Goal: Find contact information: Find contact information

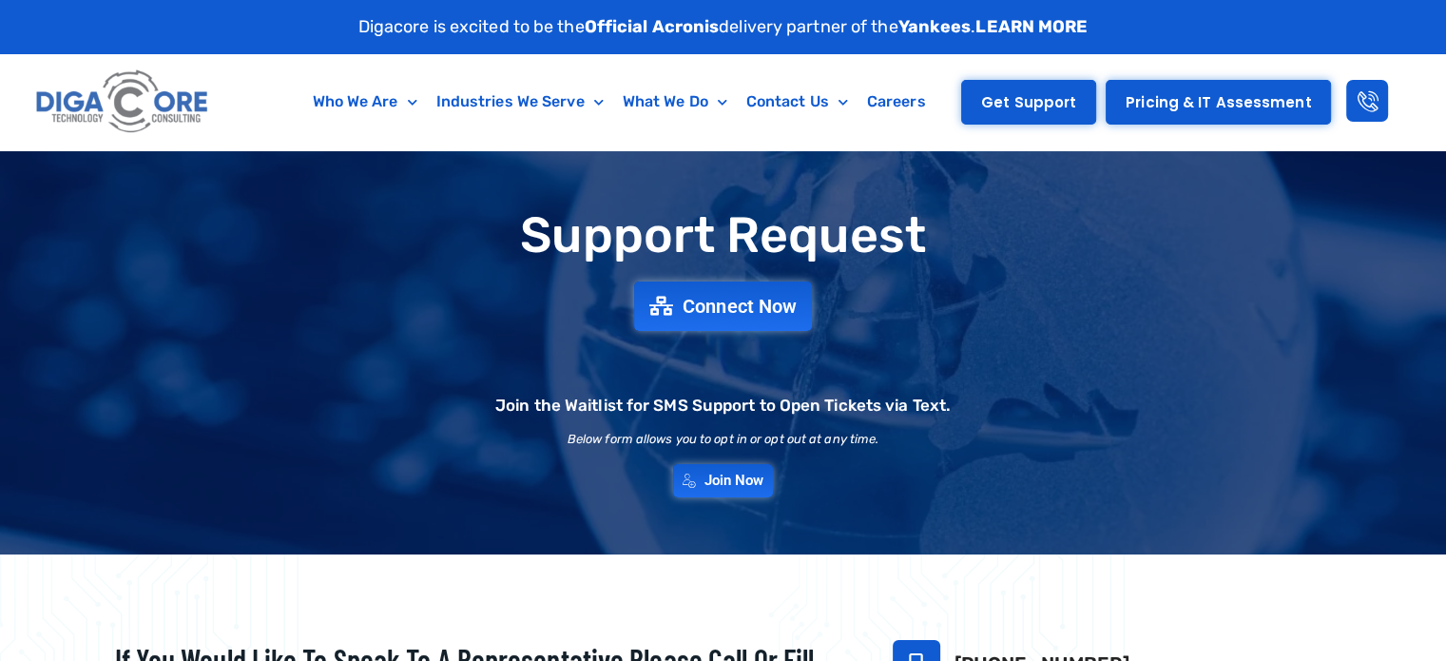
click at [1023, 95] on span "Get Support" at bounding box center [1028, 102] width 95 height 14
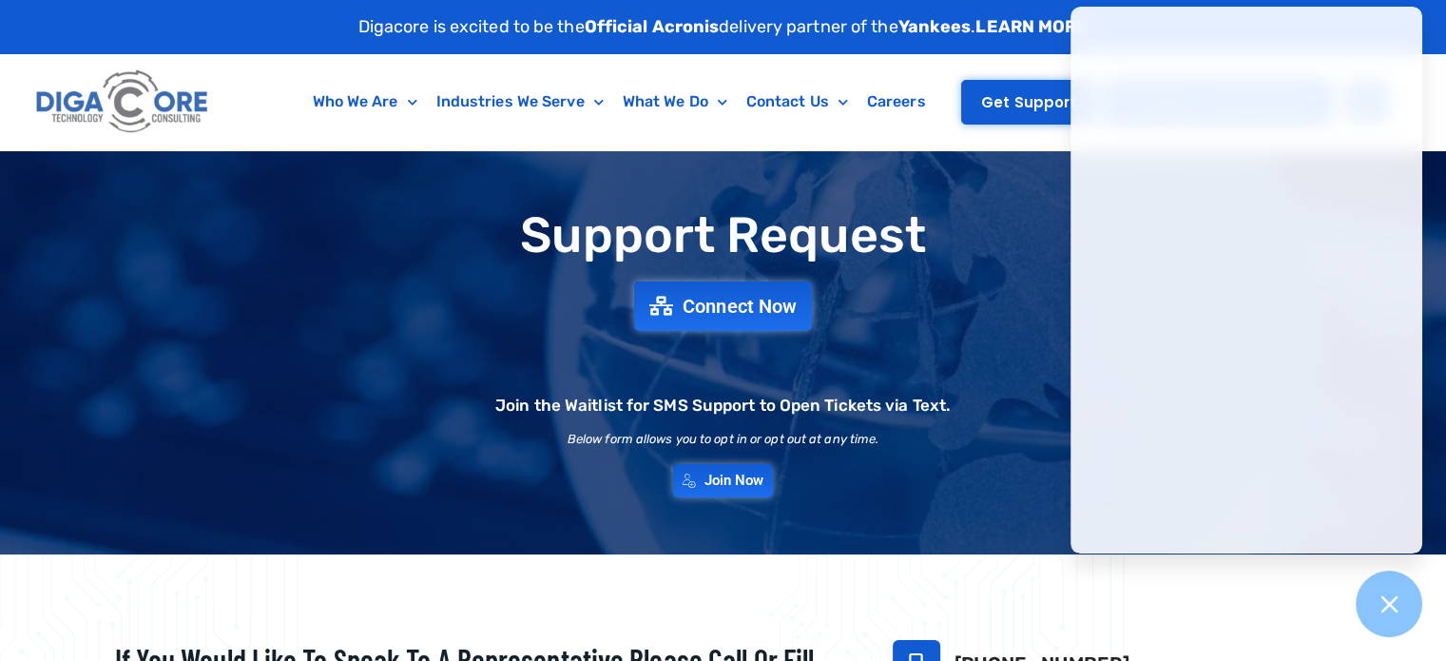
click at [1021, 102] on span "Get Support" at bounding box center [1028, 102] width 95 height 14
click at [860, 251] on h1 "Support Request" at bounding box center [723, 235] width 1312 height 54
click at [213, 273] on div "Support Request Connect Now Join the Waitlist for SMS Support to Open Tickets v…" at bounding box center [723, 353] width 1331 height 308
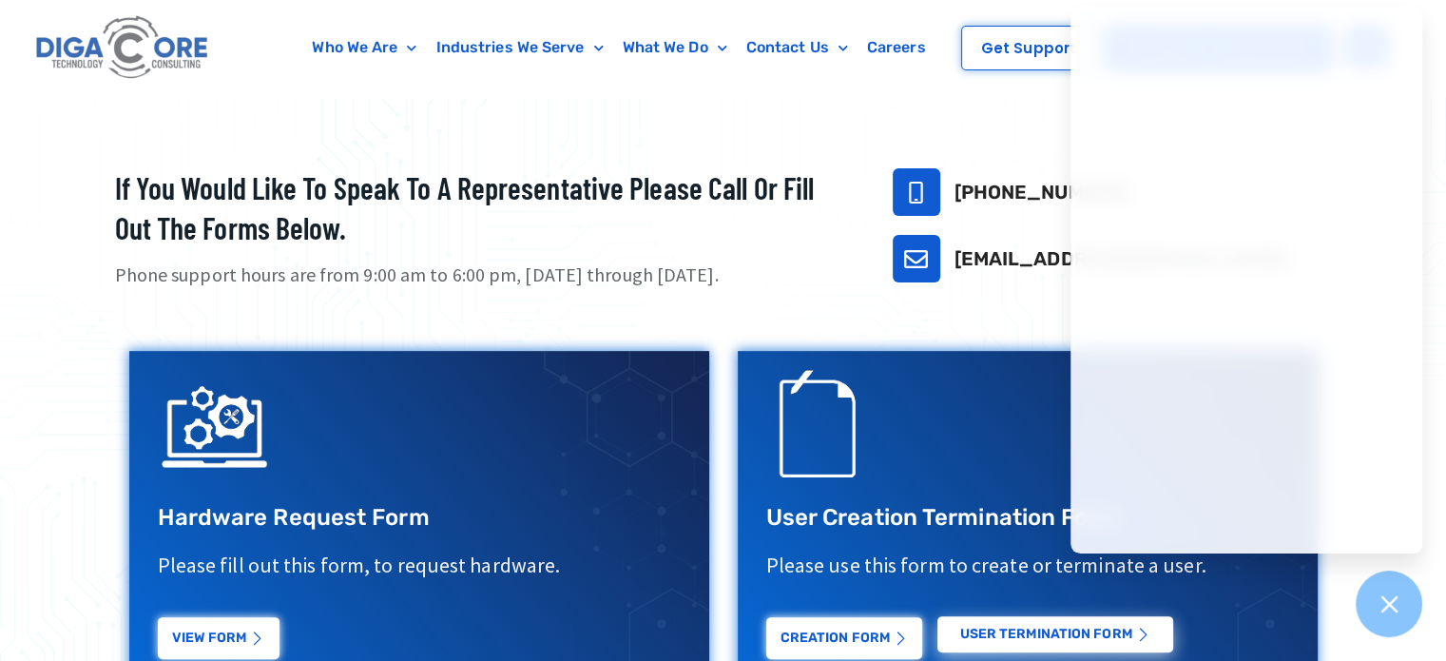
scroll to position [475, 0]
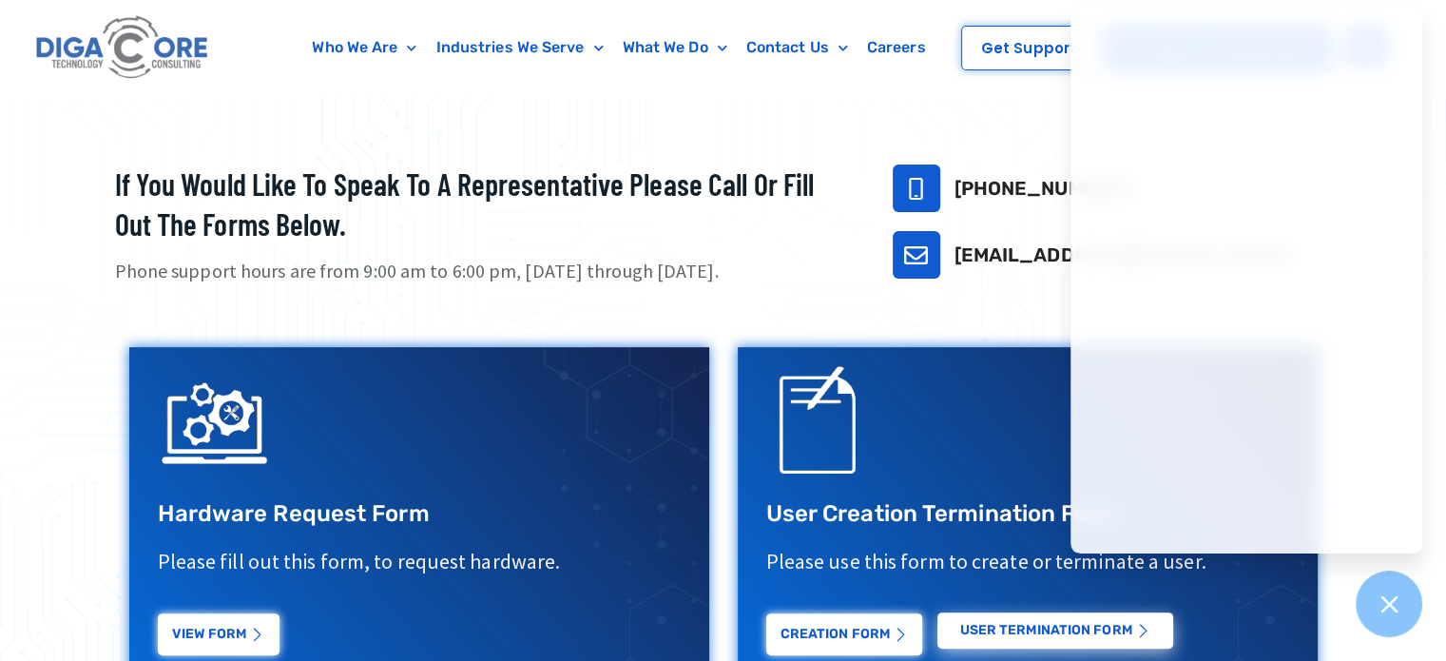
click at [1011, 258] on link "[EMAIL_ADDRESS][DOMAIN_NAME]" at bounding box center [1121, 254] width 335 height 23
